Goal: Task Accomplishment & Management: Manage account settings

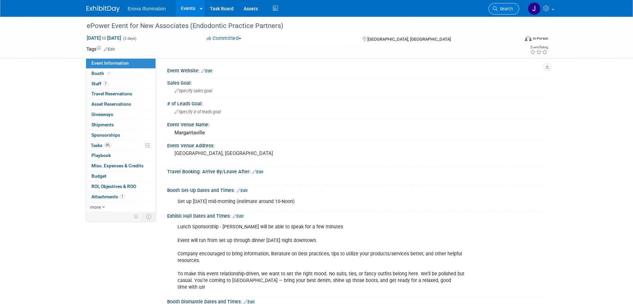
click at [501, 5] on link "Search" at bounding box center [503, 9] width 31 height 12
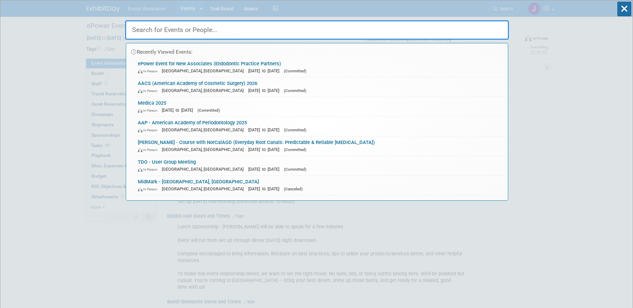
click at [463, 26] on input "text" at bounding box center [317, 29] width 384 height 19
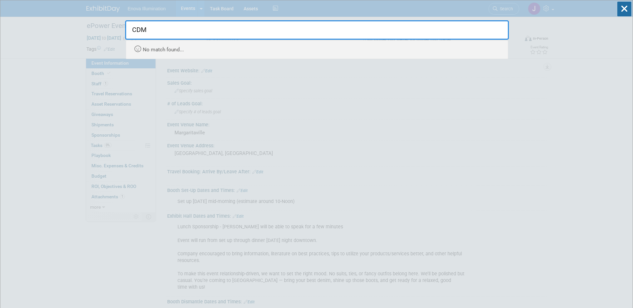
type input "CDM"
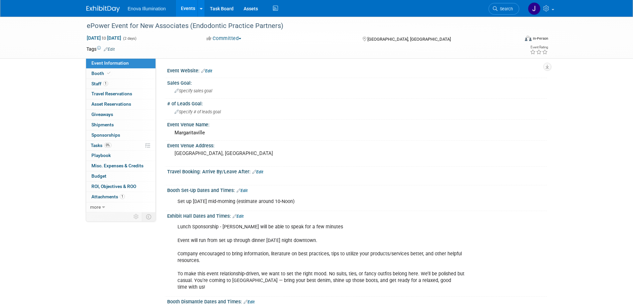
click at [101, 10] on img at bounding box center [102, 9] width 33 height 7
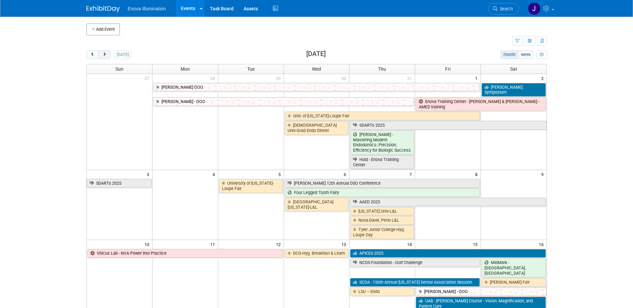
click at [108, 53] on button "next" at bounding box center [104, 54] width 12 height 9
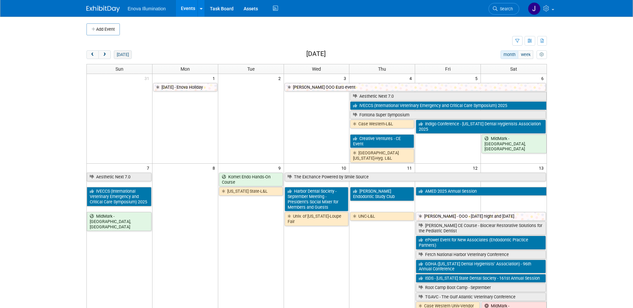
click at [121, 54] on button "today" at bounding box center [123, 54] width 18 height 9
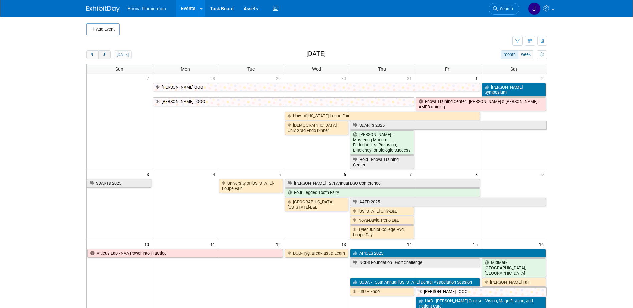
click at [106, 54] on span "next" at bounding box center [104, 55] width 5 height 4
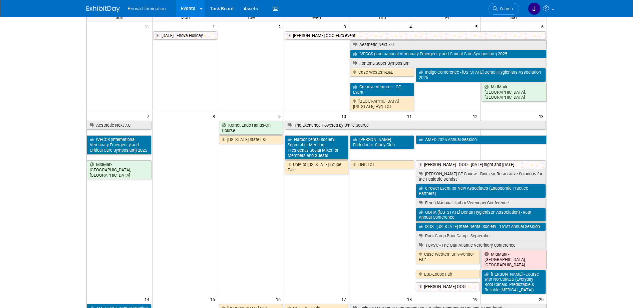
scroll to position [67, 0]
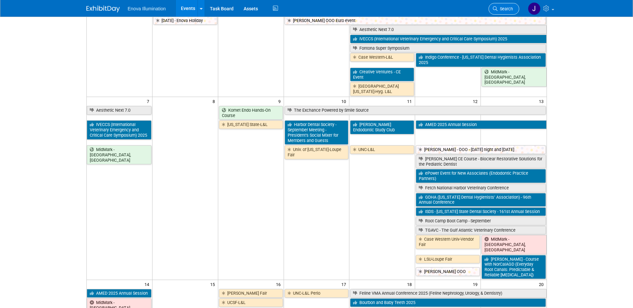
click at [497, 5] on link "Search" at bounding box center [503, 9] width 31 height 12
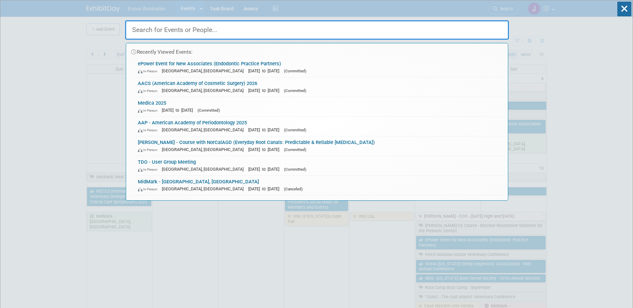
click at [486, 26] on input "text" at bounding box center [317, 29] width 384 height 19
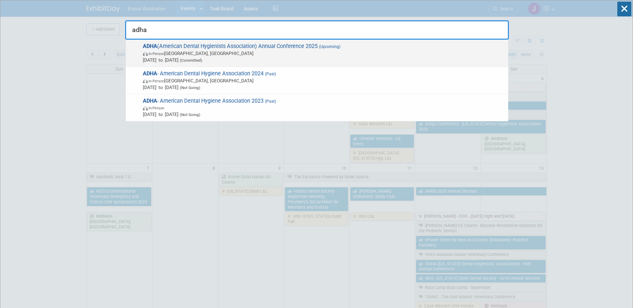
type input "adha"
click at [162, 51] on span "In-Person Long Beach, CA" at bounding box center [324, 53] width 362 height 7
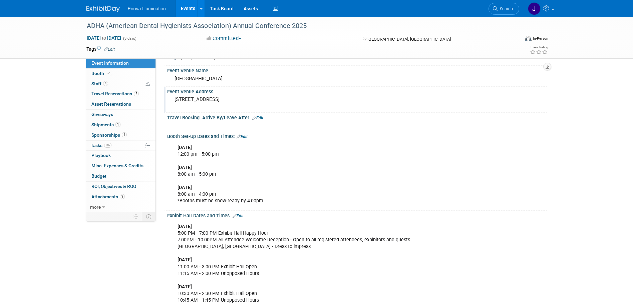
scroll to position [67, 0]
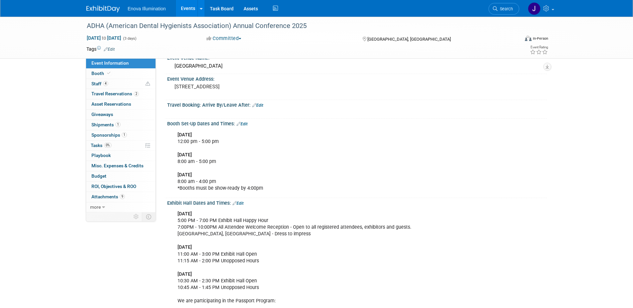
click at [94, 10] on img at bounding box center [102, 9] width 33 height 7
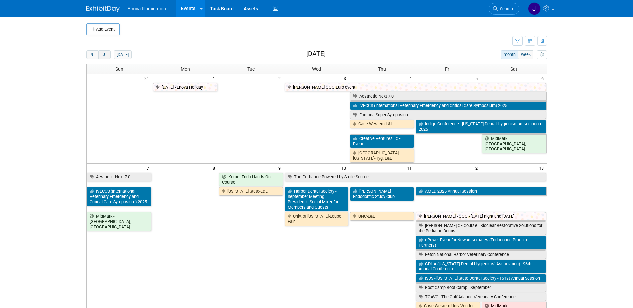
click at [103, 56] on span "next" at bounding box center [104, 55] width 5 height 4
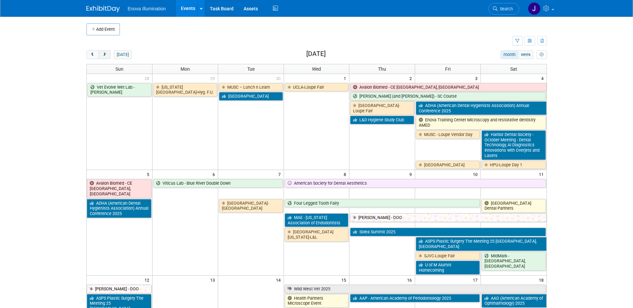
click at [103, 56] on span "next" at bounding box center [104, 55] width 5 height 4
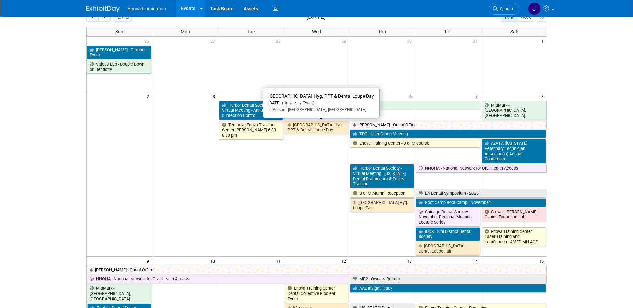
scroll to position [67, 0]
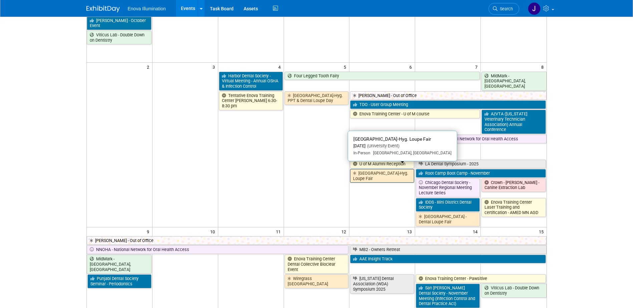
click at [379, 170] on link "Univ of MN-Hyg. Loupe Fair" at bounding box center [382, 176] width 64 height 14
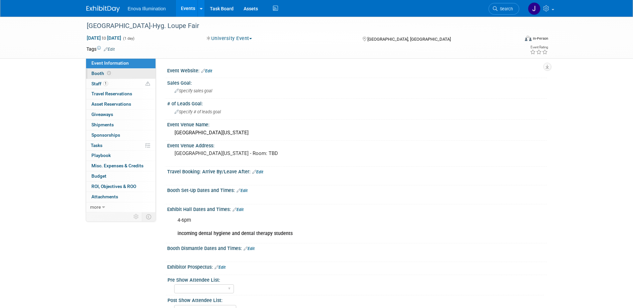
click at [131, 78] on link "Booth" at bounding box center [120, 74] width 69 height 10
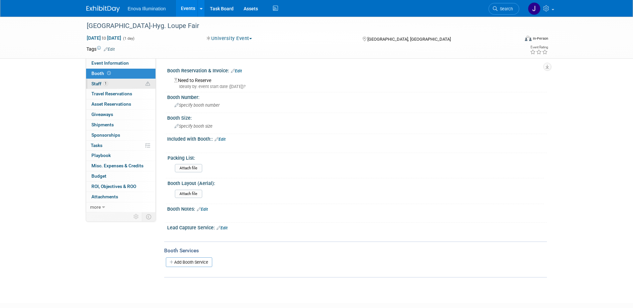
click at [129, 82] on link "1 Staff 1" at bounding box center [120, 84] width 69 height 10
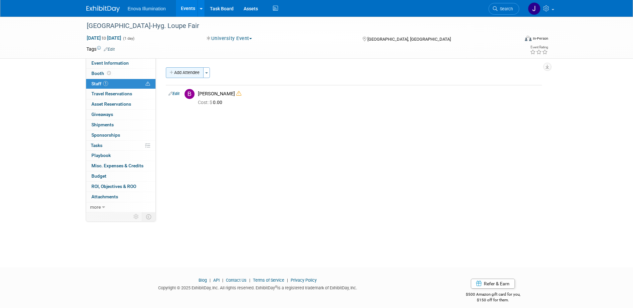
click at [187, 77] on button "Add Attendee" at bounding box center [185, 72] width 38 height 11
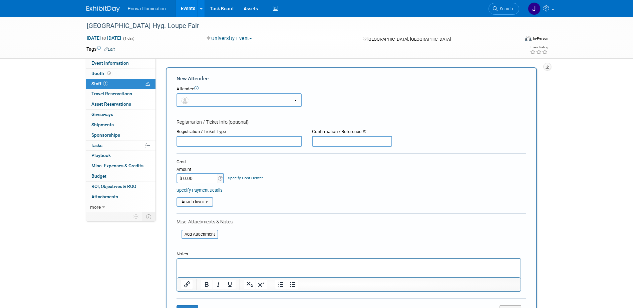
click at [197, 97] on button "button" at bounding box center [239, 100] width 125 height 14
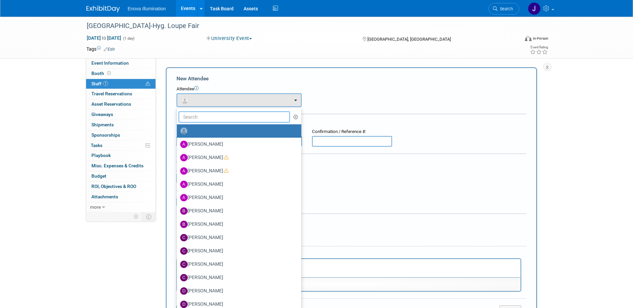
click at [197, 117] on input "text" at bounding box center [235, 116] width 112 height 11
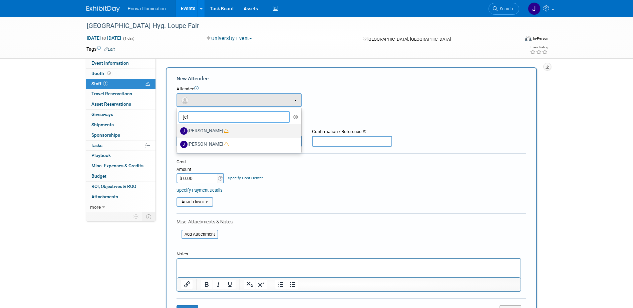
type input "jef"
click at [199, 131] on label "[PERSON_NAME]" at bounding box center [237, 131] width 114 height 11
click at [178, 131] on input "[PERSON_NAME]" at bounding box center [176, 130] width 4 height 4
select select "52ef377c-3cf2-4be9-97bb-3f9cea8cc2e8"
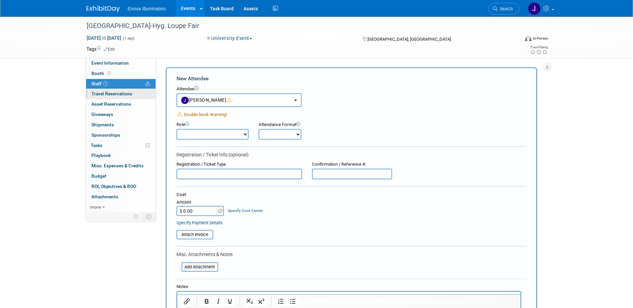
scroll to position [100, 0]
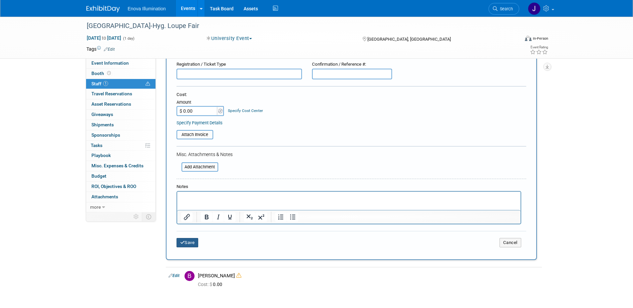
click at [195, 241] on button "Save" at bounding box center [188, 242] width 22 height 9
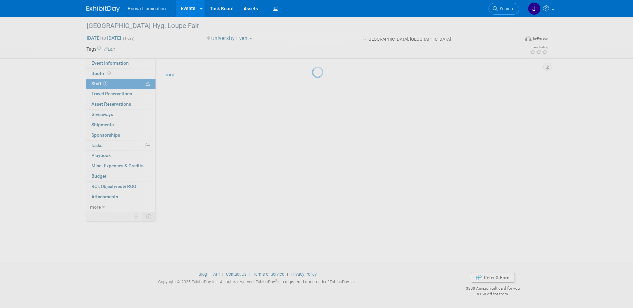
scroll to position [6, 0]
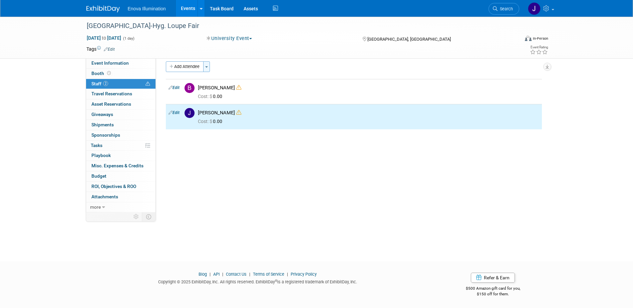
click at [210, 67] on button "Toggle Dropdown" at bounding box center [206, 66] width 7 height 11
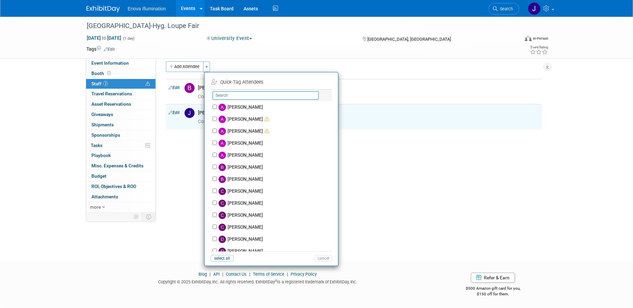
click at [224, 93] on input "text" at bounding box center [266, 95] width 106 height 8
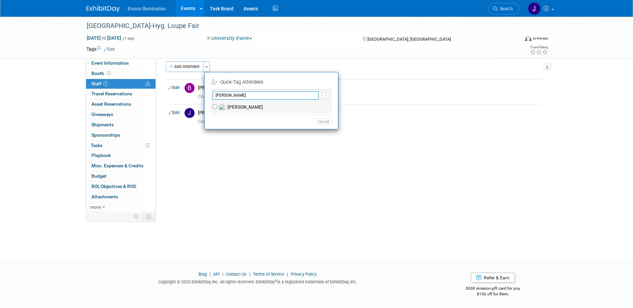
type input "[PERSON_NAME]"
click at [230, 105] on label "[PERSON_NAME]" at bounding box center [275, 107] width 117 height 12
click at [217, 105] on input "[PERSON_NAME]" at bounding box center [215, 107] width 4 height 4
checkbox input "true"
click at [317, 84] on button "Apply" at bounding box center [321, 82] width 20 height 10
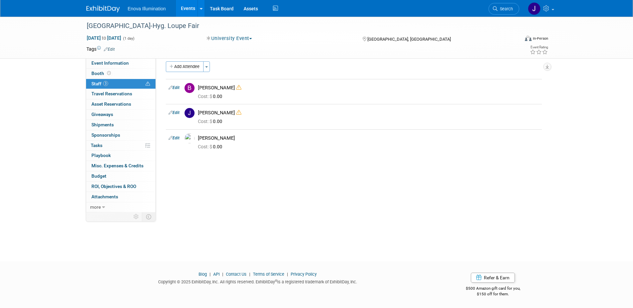
click at [95, 9] on img at bounding box center [102, 9] width 33 height 7
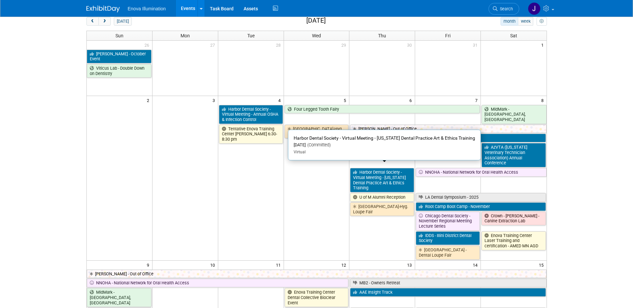
scroll to position [67, 0]
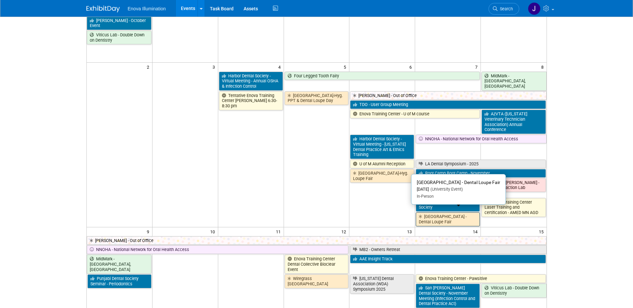
click at [463, 213] on link "[GEOGRAPHIC_DATA] - Dental Loupe Fair" at bounding box center [448, 220] width 64 height 14
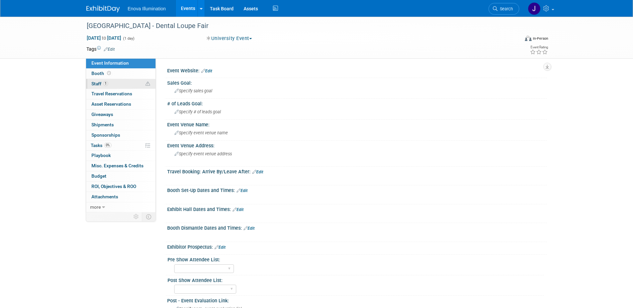
click at [122, 86] on link "1 Staff 1" at bounding box center [120, 84] width 69 height 10
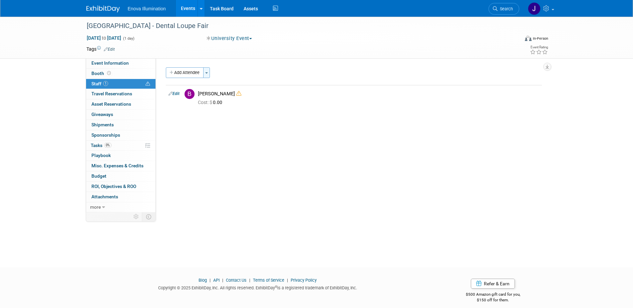
click at [209, 71] on button "Toggle Dropdown" at bounding box center [206, 72] width 7 height 11
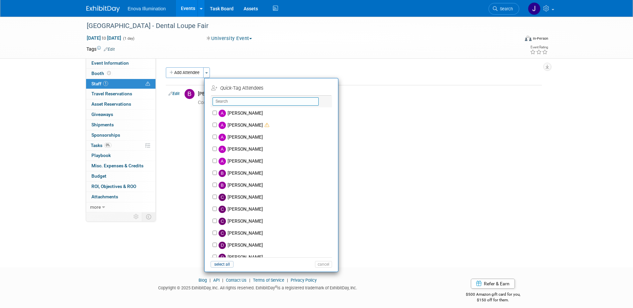
click at [216, 99] on input "text" at bounding box center [266, 101] width 106 height 8
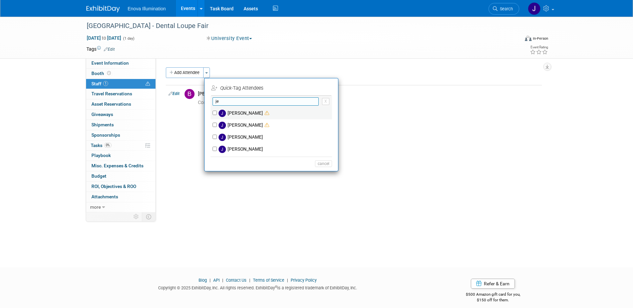
type input "je"
click at [227, 111] on label "[PERSON_NAME]" at bounding box center [275, 113] width 117 height 12
click at [217, 111] on input "[PERSON_NAME]" at bounding box center [215, 113] width 4 height 4
checkbox input "true"
drag, startPoint x: 318, startPoint y: 91, endPoint x: 296, endPoint y: 91, distance: 22.0
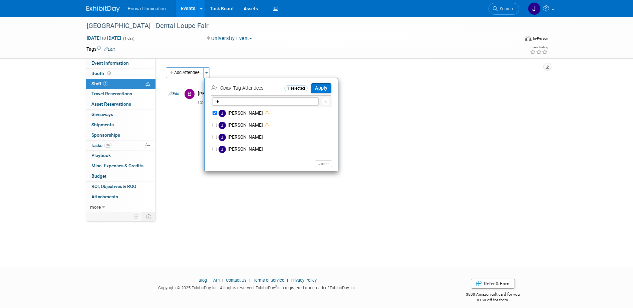
click at [318, 91] on button "Apply" at bounding box center [321, 88] width 20 height 10
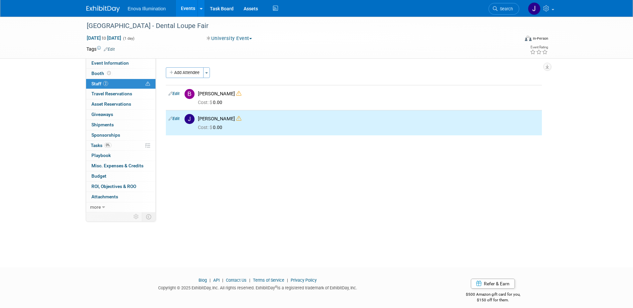
click at [212, 74] on div "Add Attendee Toggle Dropdown Quick -Tag Attendees Apply" at bounding box center [354, 72] width 376 height 11
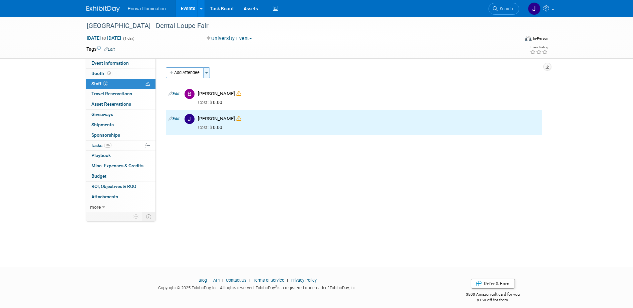
click at [207, 74] on button "Toggle Dropdown" at bounding box center [206, 72] width 7 height 11
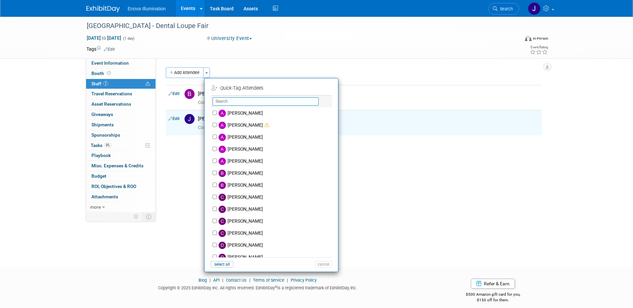
click at [236, 102] on input "text" at bounding box center [266, 101] width 106 height 8
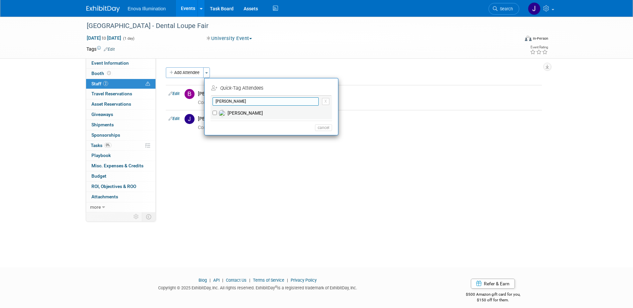
type input "[PERSON_NAME]"
click at [233, 112] on label "[PERSON_NAME]" at bounding box center [275, 113] width 117 height 12
click at [217, 112] on input "[PERSON_NAME]" at bounding box center [215, 113] width 4 height 4
checkbox input "true"
click at [323, 89] on button "Apply" at bounding box center [321, 88] width 20 height 10
